Goal: Transaction & Acquisition: Purchase product/service

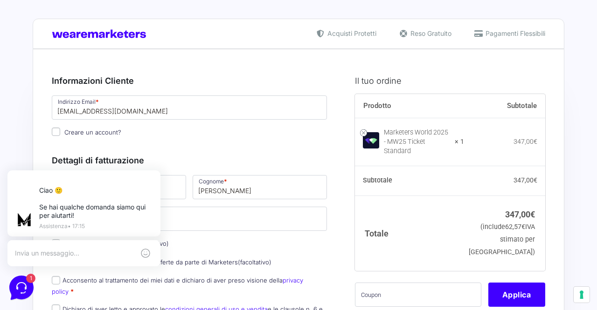
scroll to position [34, 0]
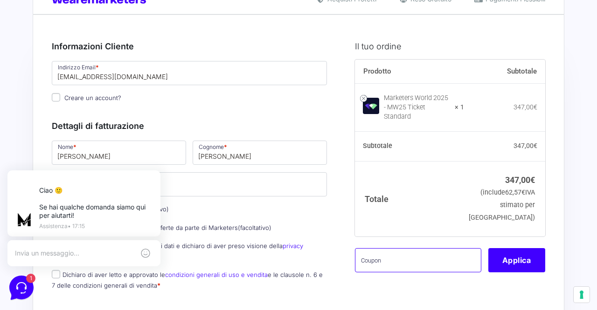
click at [400, 250] on input "text" at bounding box center [418, 260] width 126 height 24
type input "mbgtest"
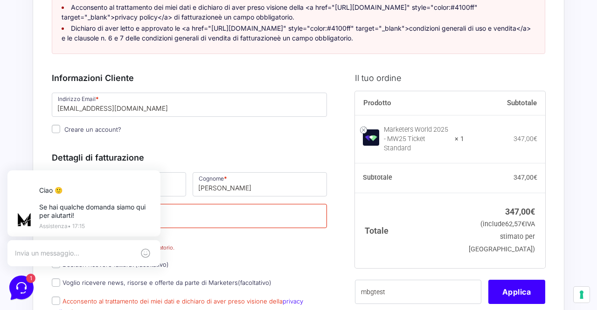
scroll to position [210, 0]
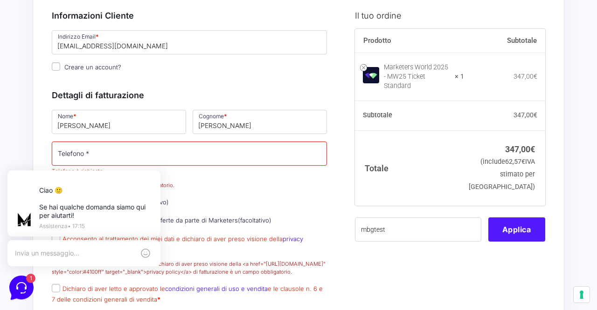
click at [517, 234] on button "Applica" at bounding box center [516, 230] width 57 height 24
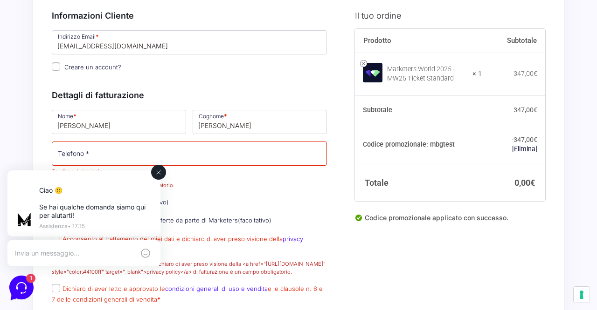
click at [153, 173] on button at bounding box center [158, 172] width 15 height 15
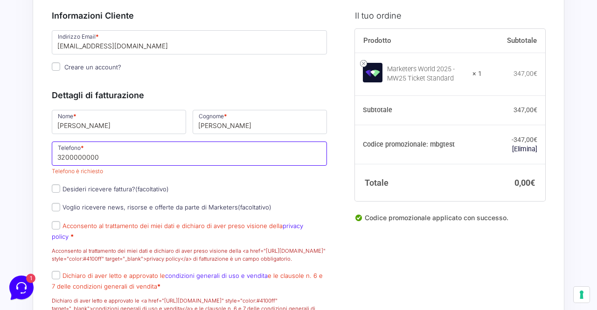
type input "3200000000"
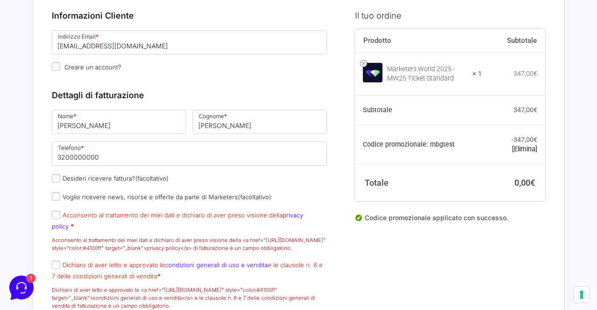
click at [103, 199] on div "Nome * [PERSON_NAME] * [PERSON_NAME] Telefono * [PHONE_NUMBER] Desideri ricever…" at bounding box center [189, 213] width 282 height 208
click at [103, 201] on label "Voglio ricevere news, risorse e offerte da parte di Marketers (facoltativo)" at bounding box center [162, 196] width 220 height 7
click at [60, 201] on input "Voglio ricevere news, risorse e offerte da parte di Marketers (facoltativo)" at bounding box center [56, 197] width 8 height 8
checkbox input "true"
click at [94, 234] on p "Acconsento al trattamento dei miei dati e dichiaro di aver preso visione della …" at bounding box center [189, 231] width 282 height 45
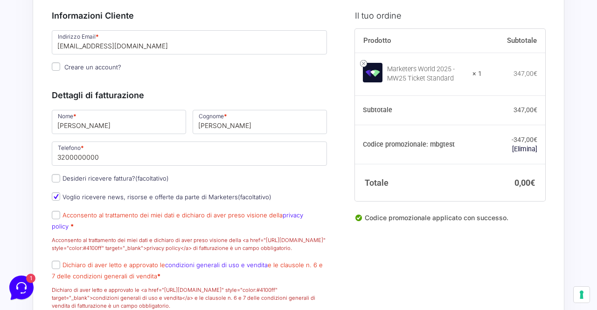
click at [94, 227] on label "Acconsento al trattamento dei miei dati e dichiaro di aver preso visione della …" at bounding box center [177, 221] width 251 height 18
click at [60, 220] on input "Acconsento al trattamento dei miei dati e dichiaro di aver preso visione della …" at bounding box center [56, 215] width 8 height 8
checkbox input "true"
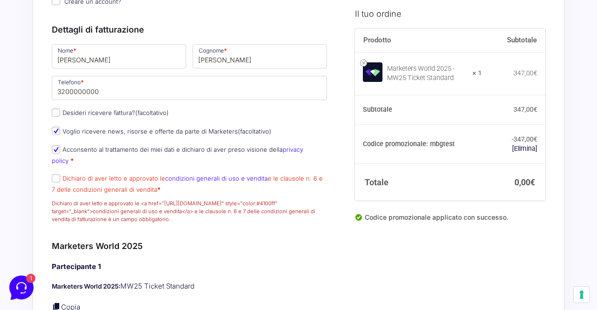
scroll to position [283, 0]
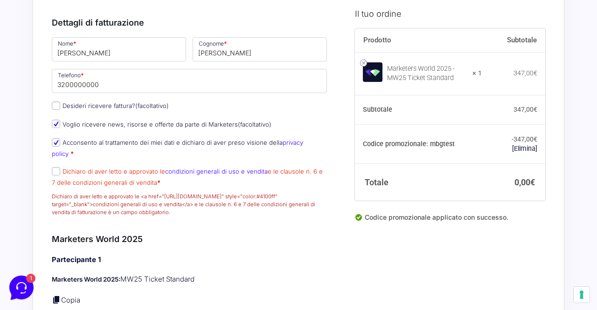
click at [92, 165] on p "Dichiaro di aver letto e approvato le condizioni generali di uso e vendita e le…" at bounding box center [189, 191] width 282 height 53
click at [92, 170] on label "Dichiaro di aver letto e approvato le condizioni generali di uso e vendita e le…" at bounding box center [187, 177] width 271 height 18
click at [60, 170] on input "Dichiaro di aver letto e approvato le condizioni generali di uso e vendita e le…" at bounding box center [56, 171] width 8 height 8
checkbox input "true"
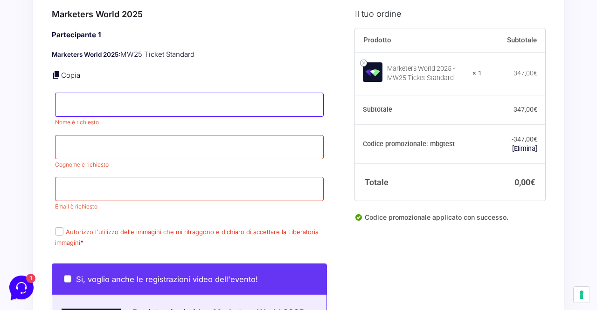
scroll to position [0, 0]
type input "[PERSON_NAME]"
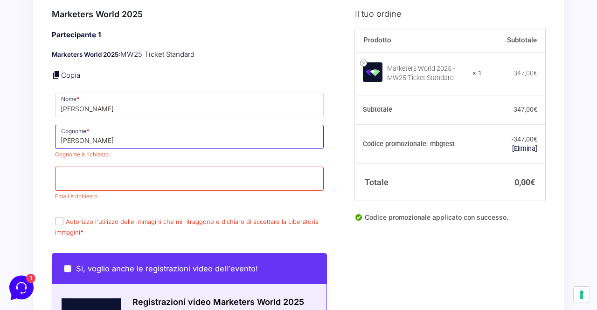
type input "[PERSON_NAME]"
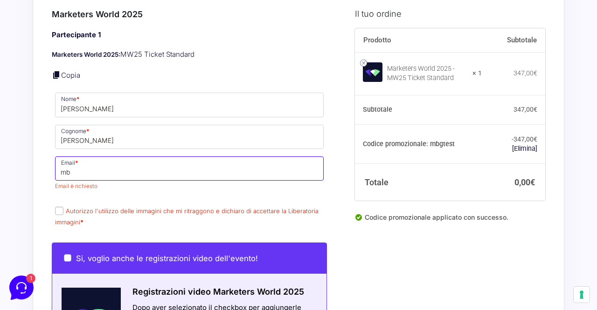
type input "m"
paste input "[EMAIL_ADDRESS][DOMAIN_NAME]"
type input "[EMAIL_ADDRESS][DOMAIN_NAME]"
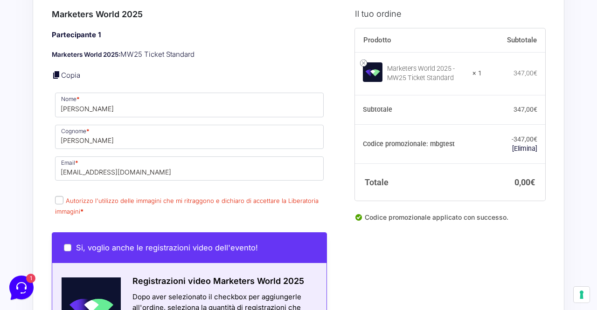
click at [63, 208] on label "Autorizzo l'utilizzo delle immagini che mi ritraggono e dichiaro di accettare l…" at bounding box center [186, 206] width 263 height 18
click at [63, 205] on input "Autorizzo l'utilizzo delle immagini che mi ritraggono e dichiaro di accettare l…" at bounding box center [59, 200] width 8 height 8
checkbox input "true"
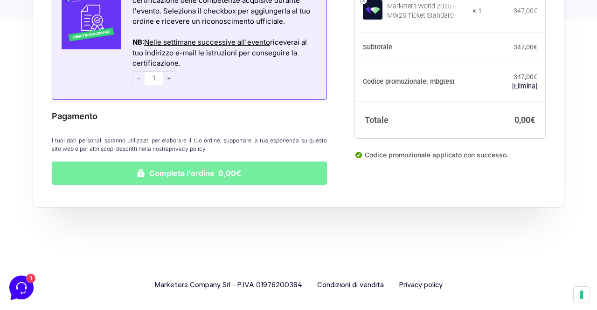
click at [267, 171] on button "Completa l'ordine 0,00€" at bounding box center [189, 173] width 275 height 23
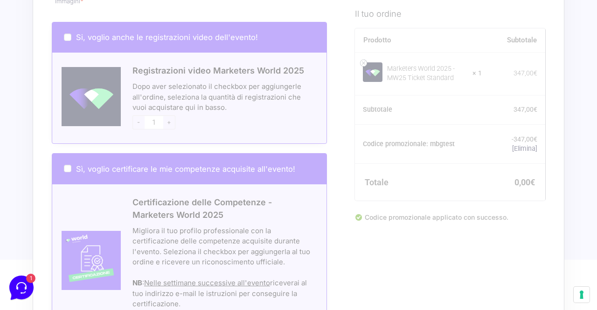
scroll to position [728, 0]
